Goal: Use online tool/utility: Utilize a website feature to perform a specific function

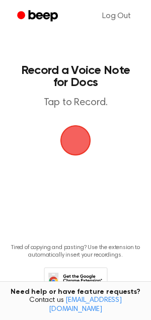
click at [76, 139] on span "button" at bounding box center [75, 140] width 31 height 31
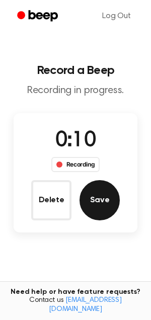
click at [88, 205] on button "Save" at bounding box center [99, 200] width 40 height 40
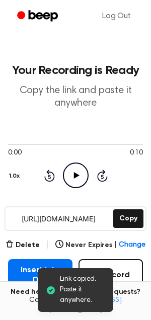
click at [78, 184] on icon "Play Audio" at bounding box center [76, 175] width 26 height 26
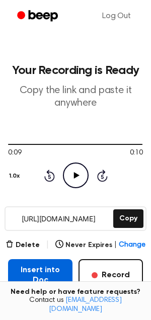
click at [49, 283] on button "Insert into Doc" at bounding box center [40, 275] width 64 height 32
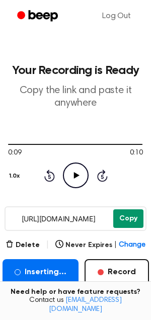
click at [122, 221] on button "Copy" at bounding box center [128, 218] width 30 height 19
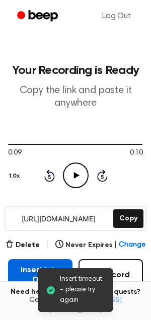
click at [22, 275] on button "Insert into Doc" at bounding box center [40, 275] width 64 height 32
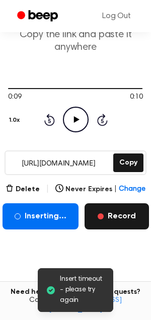
click at [112, 227] on button "Record" at bounding box center [116, 216] width 64 height 26
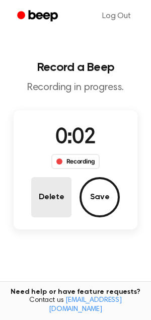
click at [62, 202] on button "Delete" at bounding box center [51, 197] width 40 height 40
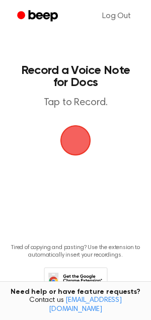
click at [69, 142] on span "button" at bounding box center [75, 140] width 37 height 37
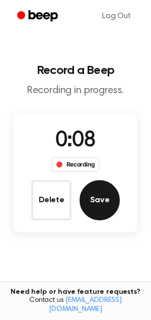
click at [88, 195] on button "Save" at bounding box center [99, 200] width 40 height 40
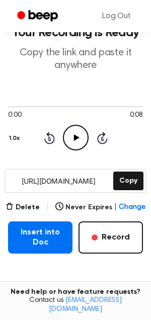
scroll to position [37, 0]
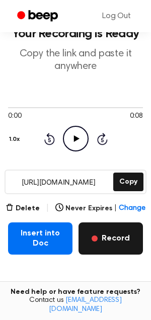
click at [95, 242] on button "Record" at bounding box center [110, 238] width 64 height 32
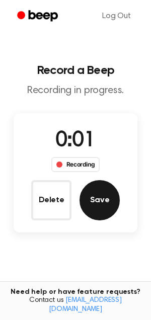
click at [96, 206] on button "Save" at bounding box center [99, 200] width 40 height 40
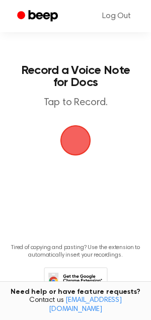
scroll to position [35, 0]
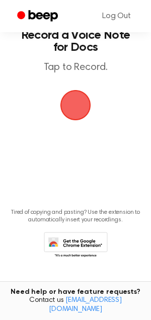
click at [79, 97] on span "button" at bounding box center [75, 105] width 33 height 33
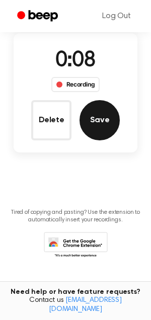
click at [99, 131] on button "Save" at bounding box center [99, 120] width 40 height 40
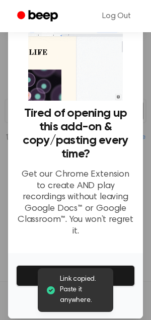
scroll to position [27, 0]
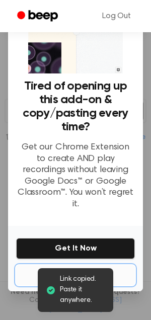
click at [81, 265] on button "No Thanks" at bounding box center [75, 275] width 119 height 20
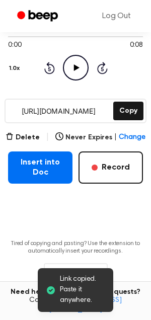
click at [75, 64] on icon "Play Audio" at bounding box center [76, 68] width 26 height 26
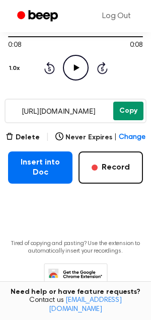
click at [130, 108] on button "Copy" at bounding box center [128, 111] width 30 height 19
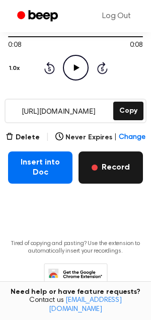
click at [123, 169] on button "Record" at bounding box center [110, 167] width 64 height 32
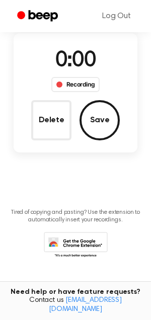
scroll to position [49, 0]
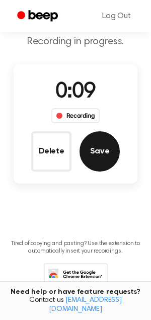
click at [104, 162] on button "Save" at bounding box center [99, 151] width 40 height 40
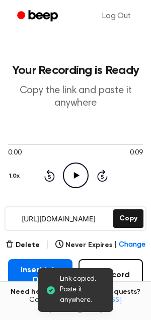
click at [72, 173] on icon "Play Audio" at bounding box center [76, 175] width 26 height 26
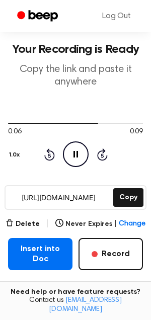
scroll to position [25, 0]
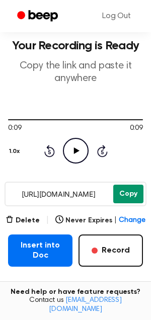
click at [127, 191] on button "Copy" at bounding box center [128, 194] width 30 height 19
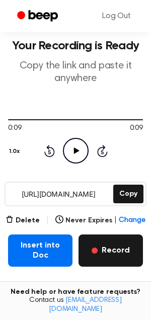
click at [109, 252] on button "Record" at bounding box center [110, 250] width 64 height 32
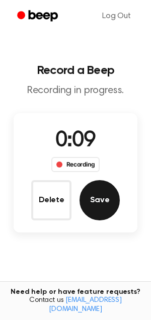
click at [98, 192] on button "Save" at bounding box center [99, 200] width 40 height 40
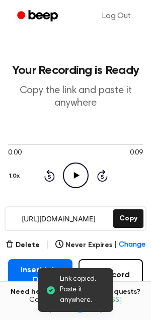
click at [72, 180] on icon "Play Audio" at bounding box center [76, 175] width 26 height 26
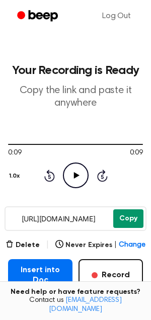
click at [123, 221] on button "Copy" at bounding box center [128, 218] width 30 height 19
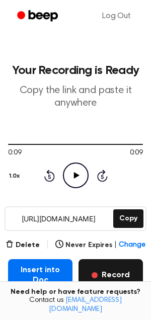
click at [112, 264] on button "Record" at bounding box center [110, 275] width 64 height 32
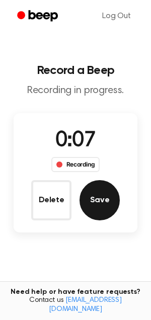
click at [105, 200] on button "Save" at bounding box center [99, 200] width 40 height 40
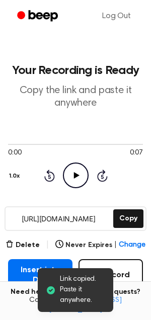
click at [76, 176] on icon at bounding box center [76, 175] width 6 height 7
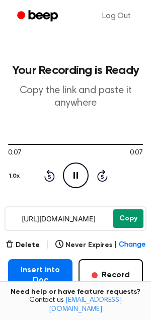
click at [127, 221] on button "Copy" at bounding box center [128, 218] width 30 height 19
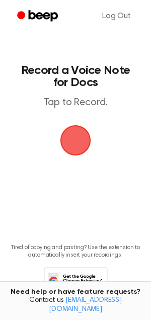
click at [73, 133] on span "button" at bounding box center [75, 140] width 28 height 28
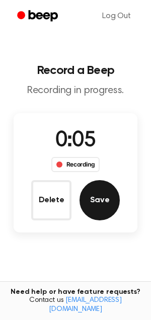
click at [108, 194] on button "Save" at bounding box center [99, 200] width 40 height 40
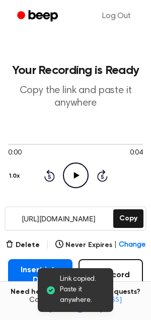
click at [65, 169] on icon "Play Audio" at bounding box center [76, 175] width 26 height 26
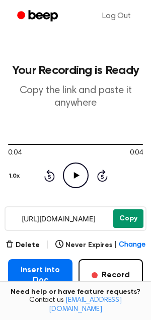
click at [128, 224] on button "Copy" at bounding box center [128, 218] width 30 height 19
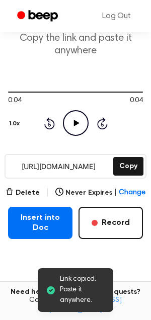
scroll to position [56, 0]
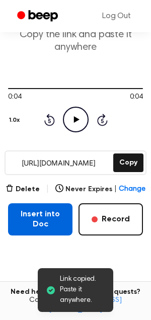
click at [32, 217] on button "Insert into Doc" at bounding box center [40, 219] width 64 height 32
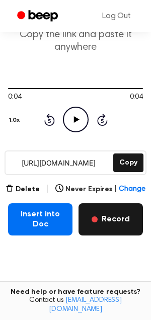
click at [106, 219] on button "Record" at bounding box center [110, 219] width 64 height 32
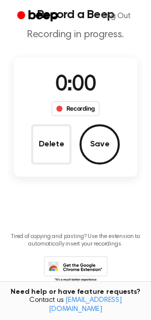
scroll to position [0, 0]
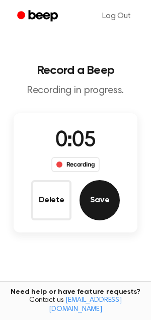
click at [107, 199] on button "Save" at bounding box center [99, 200] width 40 height 40
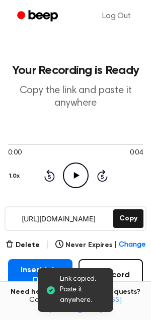
click at [70, 178] on icon "Play Audio" at bounding box center [76, 175] width 26 height 26
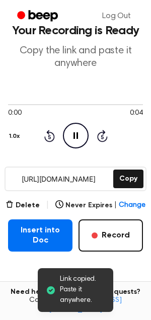
scroll to position [43, 0]
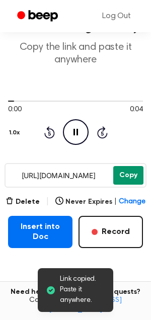
click at [130, 183] on button "Copy" at bounding box center [128, 175] width 30 height 19
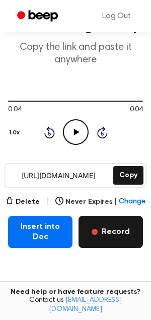
click at [115, 222] on button "Record" at bounding box center [110, 232] width 64 height 32
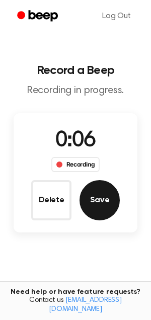
click at [104, 211] on button "Save" at bounding box center [99, 200] width 40 height 40
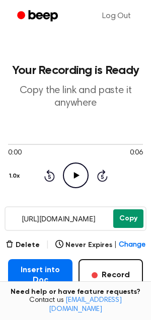
click at [129, 221] on button "Copy" at bounding box center [128, 218] width 30 height 19
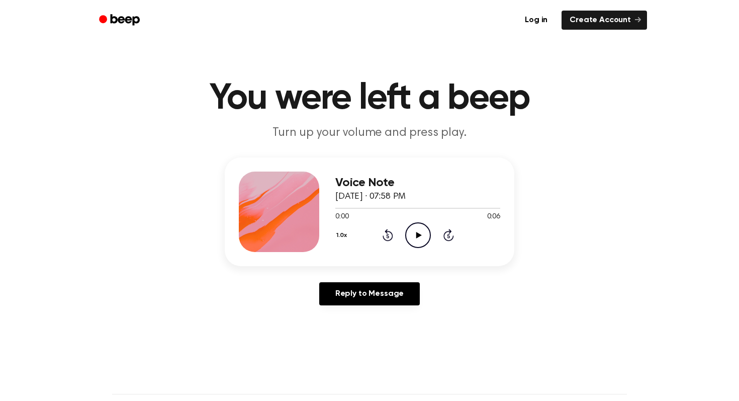
click at [417, 234] on icon at bounding box center [419, 235] width 6 height 7
